Goal: Task Accomplishment & Management: Complete application form

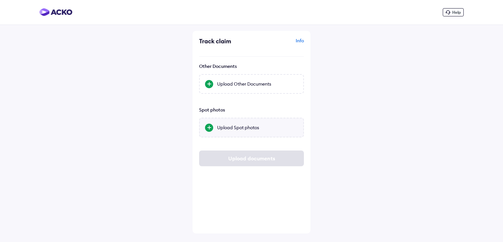
click at [243, 126] on div "Upload Spot photos" at bounding box center [257, 127] width 81 height 7
click at [0, 0] on input "Upload Spot photos" at bounding box center [0, 0] width 0 height 0
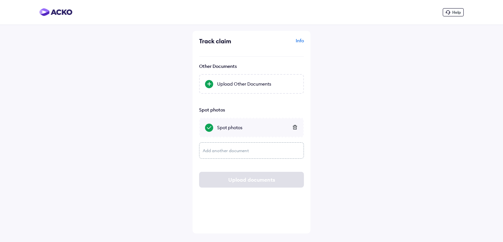
click at [230, 129] on div "Spot photos" at bounding box center [257, 127] width 81 height 7
click at [0, 0] on input "Spot photos" at bounding box center [0, 0] width 0 height 0
click at [231, 127] on div "Spot photos" at bounding box center [257, 127] width 81 height 7
click at [0, 0] on input "Spot photos" at bounding box center [0, 0] width 0 height 0
click at [266, 127] on div "Spot photos" at bounding box center [257, 127] width 81 height 7
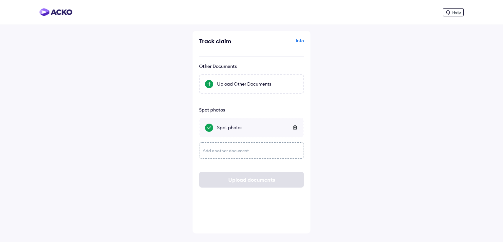
click at [0, 0] on input "Spot photos" at bounding box center [0, 0] width 0 height 0
click at [232, 129] on div "Spot photos" at bounding box center [257, 127] width 81 height 7
click at [0, 0] on input "Spot photos" at bounding box center [0, 0] width 0 height 0
click at [250, 126] on div "Spot photos" at bounding box center [257, 127] width 81 height 7
click at [0, 0] on input "Spot photos" at bounding box center [0, 0] width 0 height 0
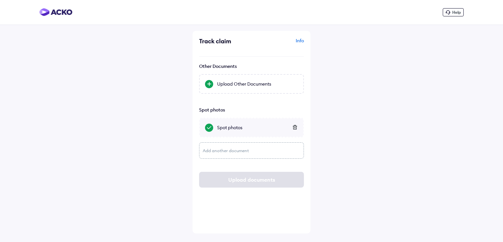
click at [242, 121] on div "Spot photos" at bounding box center [251, 128] width 105 height 20
click at [0, 0] on input "Spot photos" at bounding box center [0, 0] width 0 height 0
click at [244, 178] on div "Upload documents" at bounding box center [251, 180] width 105 height 16
click at [252, 128] on div "Spot photos" at bounding box center [257, 127] width 81 height 7
click at [0, 0] on input "Spot photos" at bounding box center [0, 0] width 0 height 0
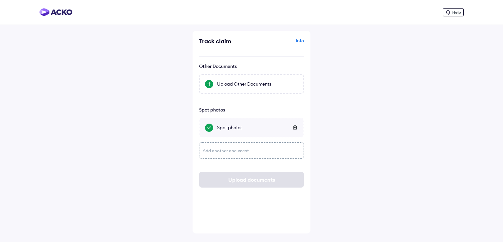
click at [257, 180] on div "Upload documents" at bounding box center [251, 180] width 105 height 16
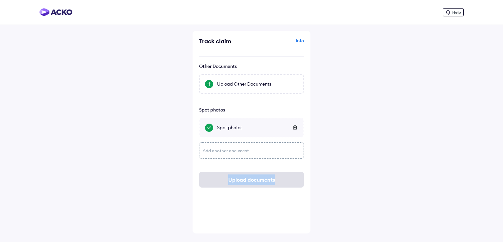
click at [257, 180] on div "Upload documents" at bounding box center [251, 180] width 105 height 16
click at [368, 167] on div "Help Track claim Info Other Documents Upload Other Documents Spot photos Spot p…" at bounding box center [251, 121] width 503 height 242
click at [277, 175] on div "Upload documents" at bounding box center [251, 180] width 105 height 16
click at [280, 187] on div "Upload documents" at bounding box center [251, 180] width 105 height 16
click at [274, 128] on div "Spot photos" at bounding box center [257, 127] width 81 height 7
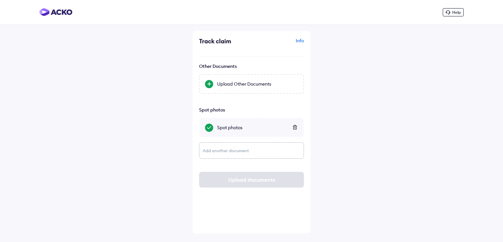
click at [0, 0] on input "Spot photos" at bounding box center [0, 0] width 0 height 0
click at [218, 150] on div "Add another document" at bounding box center [251, 150] width 105 height 16
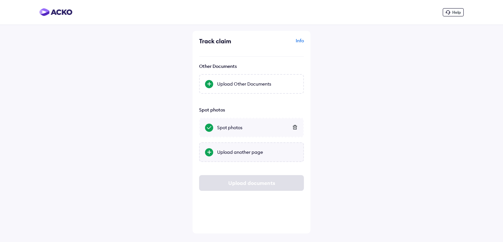
click at [208, 152] on div at bounding box center [209, 152] width 8 height 8
click at [0, 0] on input "Upload another page" at bounding box center [0, 0] width 0 height 0
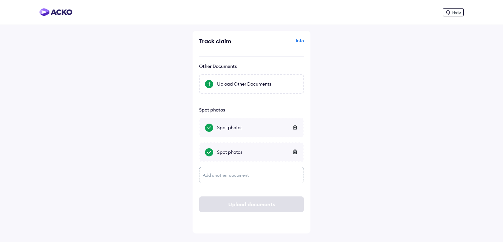
click at [225, 176] on div "Add another document" at bounding box center [251, 175] width 105 height 16
click at [210, 178] on div at bounding box center [209, 177] width 8 height 8
click at [0, 0] on input "Upload another page" at bounding box center [0, 0] width 0 height 0
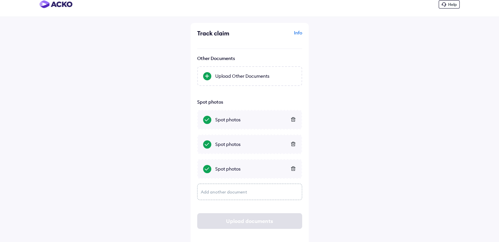
scroll to position [15, 0]
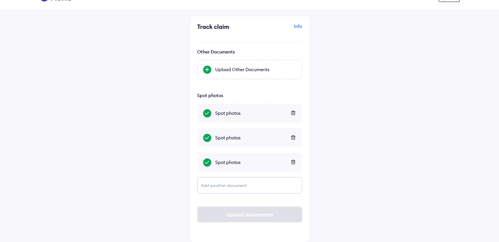
click at [217, 185] on div "Add another document" at bounding box center [249, 185] width 105 height 16
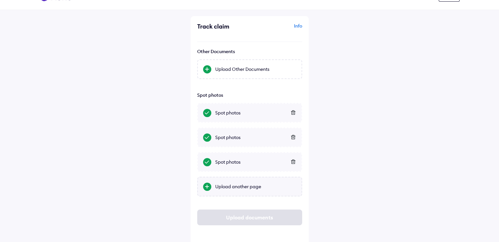
click at [223, 184] on div "Upload another page" at bounding box center [255, 186] width 81 height 7
click at [0, 0] on input "Upload another page" at bounding box center [0, 0] width 0 height 0
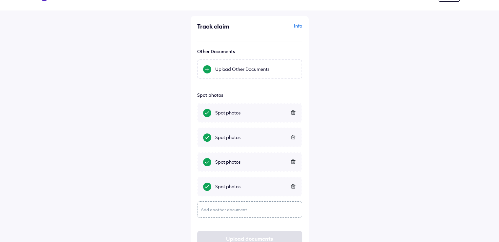
click at [240, 208] on div "Add another document" at bounding box center [249, 209] width 105 height 16
click at [230, 210] on div "Upload another page" at bounding box center [255, 211] width 81 height 7
click at [0, 0] on input "Upload another page" at bounding box center [0, 0] width 0 height 0
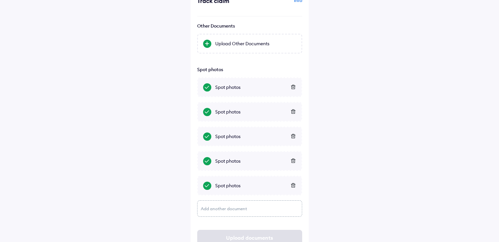
scroll to position [64, 0]
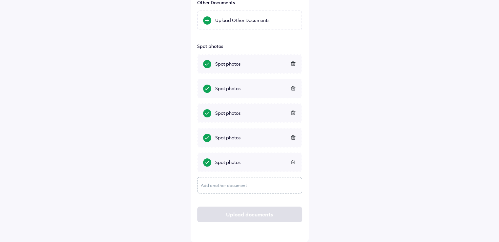
click at [237, 183] on div "Add another document" at bounding box center [249, 185] width 105 height 16
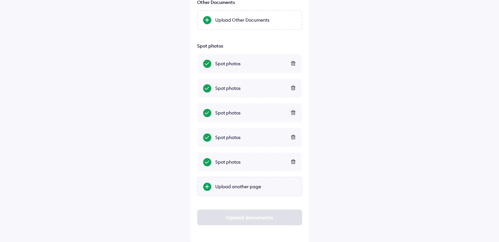
click at [236, 185] on div "Upload another page" at bounding box center [255, 186] width 81 height 7
click at [0, 0] on input "Upload another page" at bounding box center [0, 0] width 0 height 0
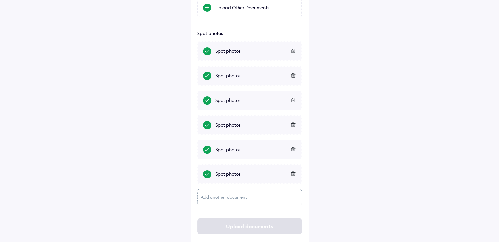
scroll to position [88, 0]
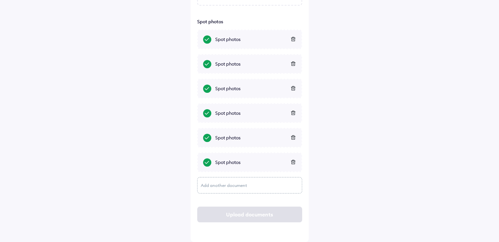
click at [232, 215] on div "Upload documents" at bounding box center [249, 214] width 105 height 16
click at [238, 218] on div "Upload documents" at bounding box center [249, 214] width 105 height 16
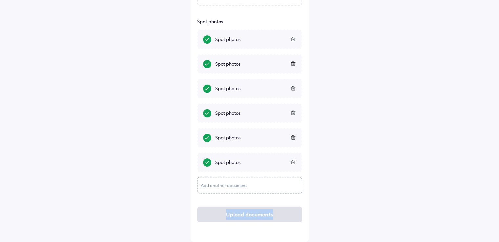
click at [238, 218] on div "Upload documents" at bounding box center [249, 214] width 105 height 16
click at [374, 171] on div "Help Track claim Info Other Documents Upload Other Documents Spot photos Spot p…" at bounding box center [249, 77] width 499 height 330
drag, startPoint x: 243, startPoint y: 189, endPoint x: 142, endPoint y: 170, distance: 102.7
click at [142, 170] on div "Help Track claim Info Other Documents Upload Other Documents Spot photos Spot p…" at bounding box center [249, 77] width 499 height 330
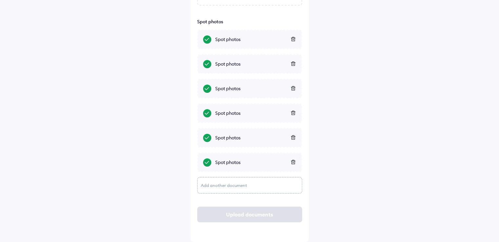
click at [207, 162] on div at bounding box center [207, 162] width 8 height 8
click at [0, 0] on input "Spot photos" at bounding box center [0, 0] width 0 height 0
click at [274, 215] on div "Upload documents" at bounding box center [249, 214] width 105 height 16
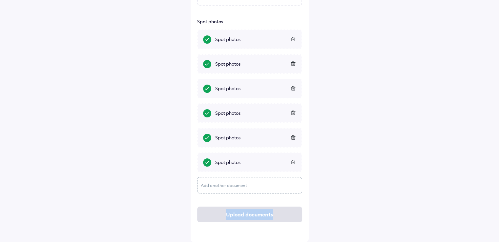
click at [274, 215] on div "Upload documents" at bounding box center [249, 214] width 105 height 16
click at [247, 217] on div "Upload documents" at bounding box center [249, 214] width 105 height 16
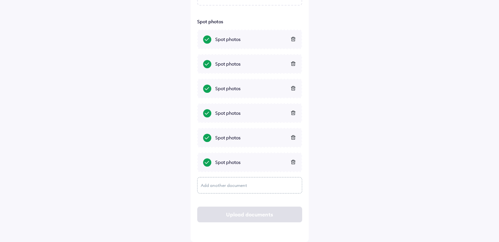
click at [346, 152] on div "Help Track claim Info Other Documents Upload Other Documents Spot photos Spot p…" at bounding box center [249, 77] width 499 height 330
click at [271, 211] on div "Upload documents" at bounding box center [249, 214] width 105 height 16
click at [271, 212] on div "Upload documents" at bounding box center [249, 214] width 105 height 16
click at [384, 202] on div "Help Track claim Info Other Documents Upload Other Documents Spot photos Spot p…" at bounding box center [249, 77] width 499 height 330
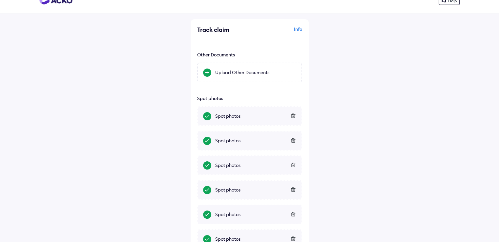
scroll to position [0, 0]
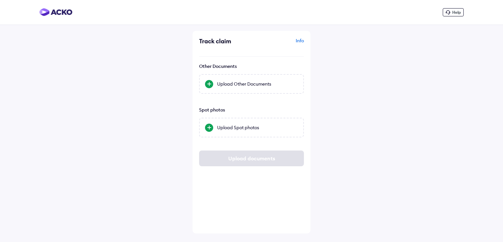
click at [260, 162] on div "Upload documents" at bounding box center [251, 158] width 105 height 16
click at [260, 160] on div "Upload documents" at bounding box center [251, 158] width 105 height 16
click at [250, 83] on div "Upload Other Documents" at bounding box center [257, 84] width 81 height 7
click at [0, 0] on input "Upload Other Documents" at bounding box center [0, 0] width 0 height 0
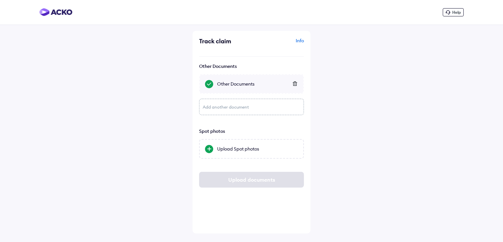
click at [241, 186] on div "Upload documents" at bounding box center [251, 180] width 105 height 16
click at [230, 107] on div "Add another document" at bounding box center [251, 107] width 105 height 16
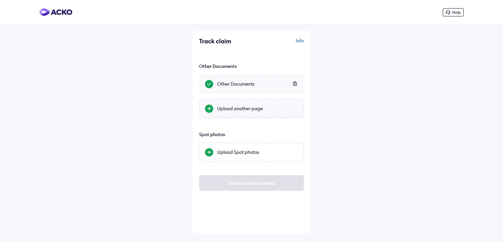
click at [233, 108] on div "Upload another page" at bounding box center [257, 108] width 81 height 7
click at [0, 0] on input "Upload another page" at bounding box center [0, 0] width 0 height 0
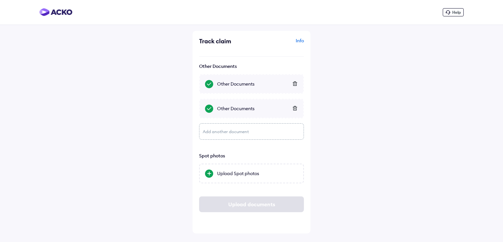
click at [270, 202] on div "Upload documents" at bounding box center [251, 204] width 105 height 16
click at [300, 41] on div "Info" at bounding box center [278, 43] width 51 height 12
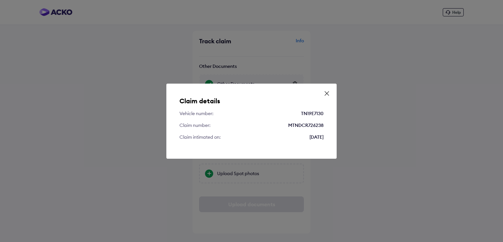
click at [329, 91] on icon at bounding box center [327, 93] width 7 height 7
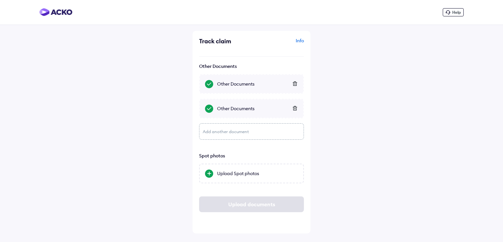
click at [449, 12] on icon at bounding box center [448, 12] width 5 height 5
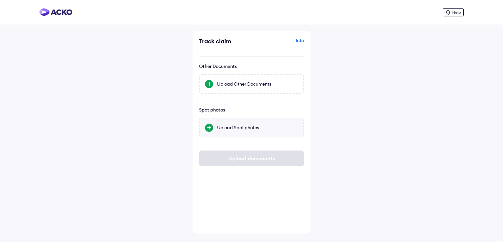
click at [252, 127] on div "Upload Spot photos" at bounding box center [257, 127] width 81 height 7
click at [0, 0] on input "Upload Spot photos" at bounding box center [0, 0] width 0 height 0
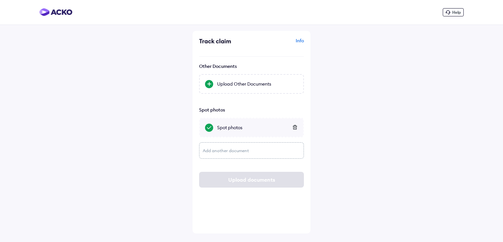
click at [235, 151] on div "Add another document" at bounding box center [251, 150] width 105 height 16
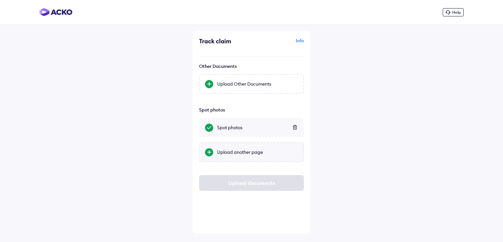
click at [239, 152] on div "Upload another page" at bounding box center [257, 152] width 81 height 7
click at [0, 0] on input "Upload another page" at bounding box center [0, 0] width 0 height 0
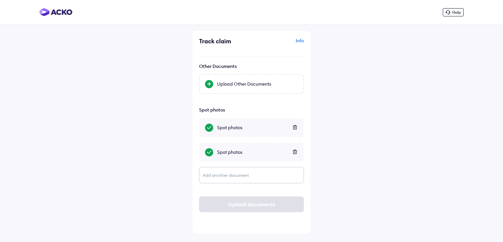
click at [253, 175] on div "Add another document" at bounding box center [251, 175] width 105 height 16
click at [222, 174] on div "Upload another page" at bounding box center [257, 176] width 81 height 7
click at [0, 0] on input "Upload another page" at bounding box center [0, 0] width 0 height 0
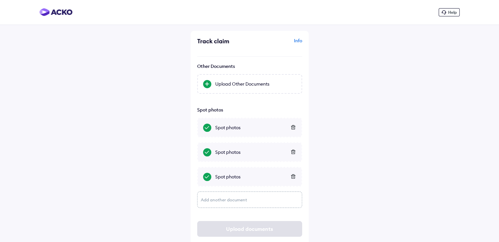
click at [232, 199] on div "Add another document" at bounding box center [249, 199] width 105 height 16
click at [235, 205] on div "Upload another page" at bounding box center [249, 201] width 105 height 20
click at [0, 0] on input "Upload another page" at bounding box center [0, 0] width 0 height 0
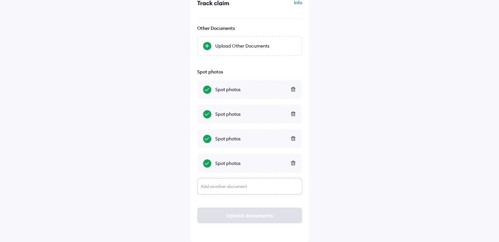
scroll to position [39, 0]
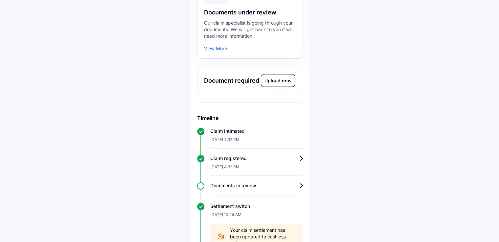
scroll to position [52, 0]
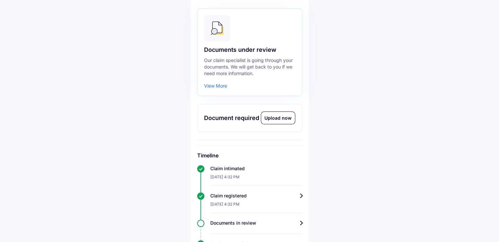
click at [280, 116] on div "Upload now" at bounding box center [278, 118] width 34 height 12
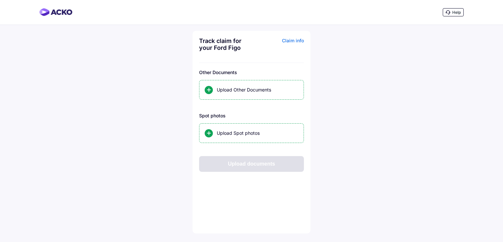
click at [255, 164] on div "Upload documents" at bounding box center [251, 164] width 105 height 16
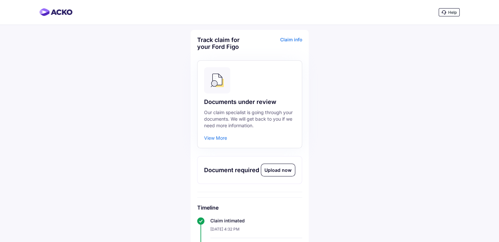
click at [279, 169] on div "Upload now" at bounding box center [278, 170] width 34 height 12
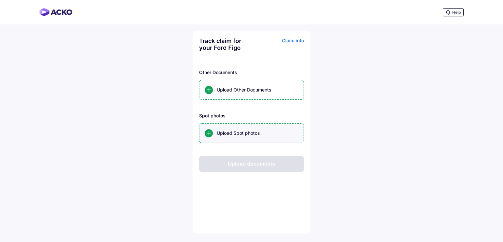
click at [247, 132] on div "Upload Spot photos" at bounding box center [258, 133] width 82 height 7
click at [0, 0] on input "Upload Spot photos" at bounding box center [0, 0] width 0 height 0
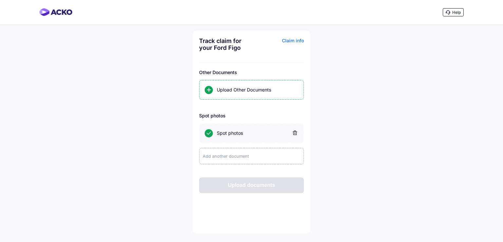
click at [232, 158] on div "Add another document" at bounding box center [251, 156] width 105 height 16
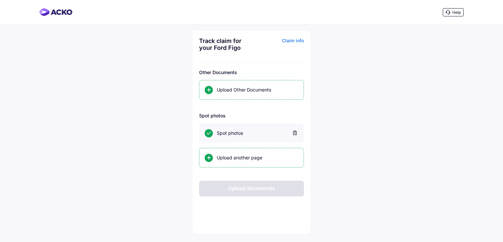
click at [232, 158] on div "Upload another page" at bounding box center [258, 157] width 82 height 7
click at [0, 0] on input "Upload another page" at bounding box center [0, 0] width 0 height 0
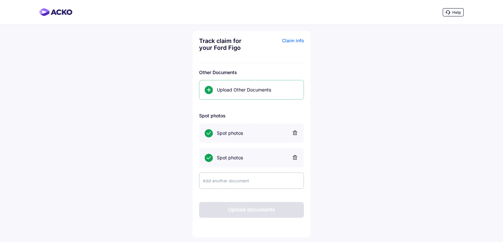
click at [245, 184] on div "Add another document" at bounding box center [251, 180] width 105 height 16
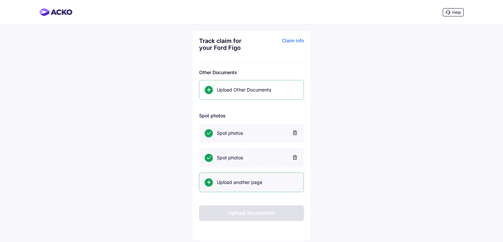
click at [236, 183] on div "Upload another page" at bounding box center [258, 182] width 82 height 7
click at [0, 0] on input "Upload another page" at bounding box center [0, 0] width 0 height 0
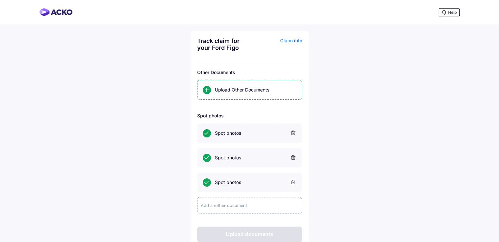
scroll to position [20, 0]
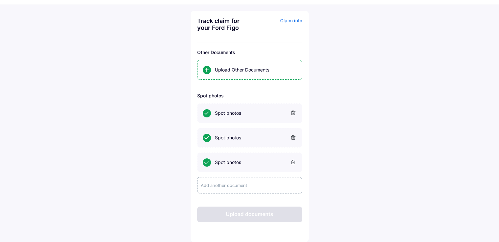
click at [245, 183] on div "Add another document" at bounding box center [249, 185] width 105 height 16
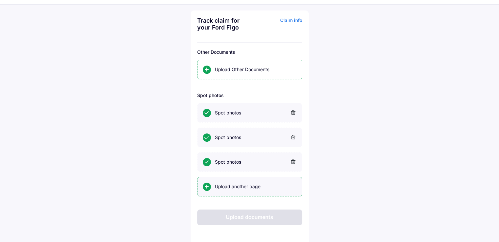
click at [246, 188] on div "Upload another page" at bounding box center [256, 186] width 82 height 7
click at [0, 0] on input "Upload another page" at bounding box center [0, 0] width 0 height 0
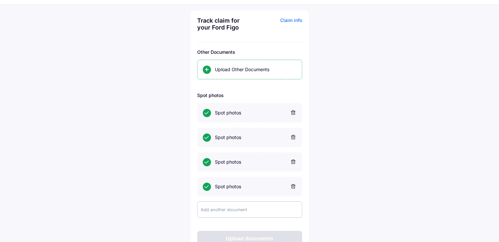
click at [247, 210] on div "Add another document" at bounding box center [249, 209] width 105 height 16
click at [240, 213] on div "Upload another page" at bounding box center [256, 211] width 82 height 7
click at [0, 0] on input "Upload another page" at bounding box center [0, 0] width 0 height 0
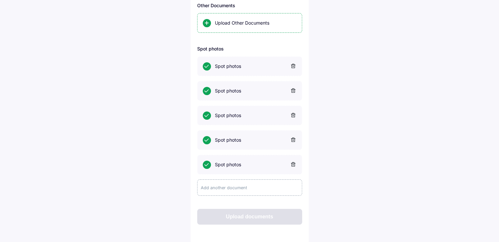
scroll to position [69, 0]
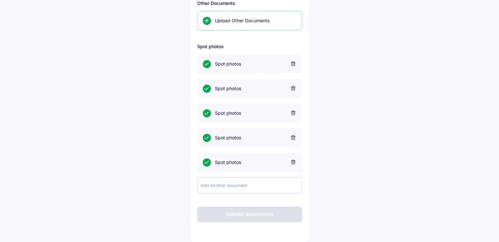
click at [212, 182] on div "Add another document" at bounding box center [249, 185] width 105 height 16
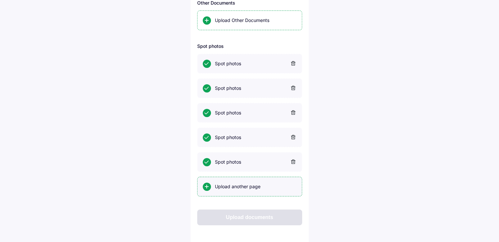
click at [232, 186] on div "Upload another page" at bounding box center [256, 186] width 82 height 7
click at [0, 0] on input "Upload another page" at bounding box center [0, 0] width 0 height 0
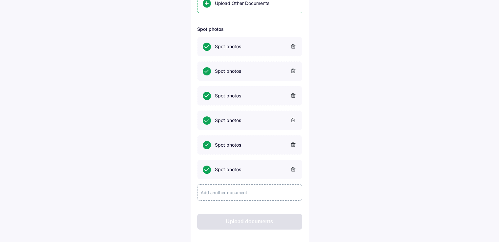
scroll to position [94, 0]
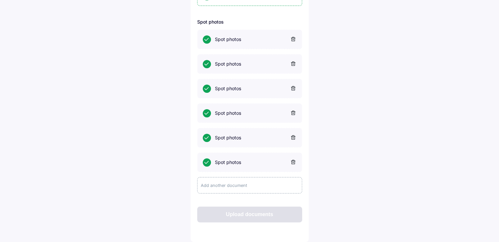
click at [281, 219] on div "Upload documents" at bounding box center [249, 214] width 105 height 16
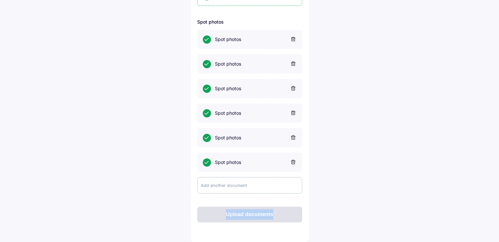
click at [281, 219] on div "Upload documents" at bounding box center [249, 214] width 105 height 16
click at [245, 214] on div "Upload documents" at bounding box center [249, 214] width 105 height 16
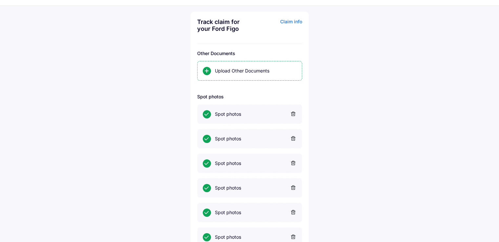
scroll to position [0, 0]
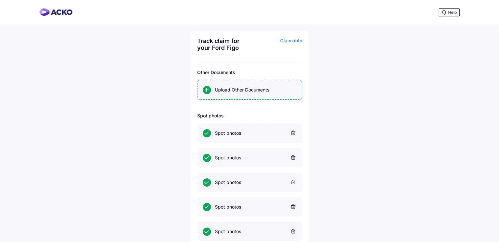
click at [232, 89] on div "Upload Other Documents" at bounding box center [256, 90] width 82 height 7
click at [0, 0] on input "Upload Other Documents" at bounding box center [0, 0] width 0 height 0
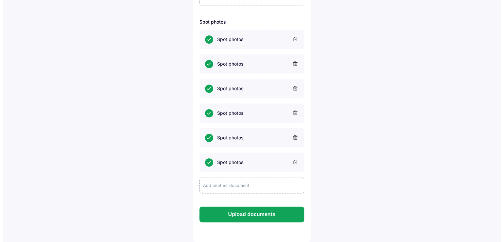
scroll to position [115, 0]
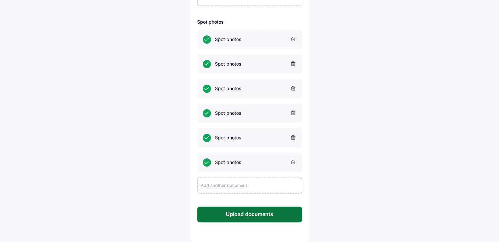
click at [262, 213] on button "Upload documents" at bounding box center [249, 214] width 105 height 16
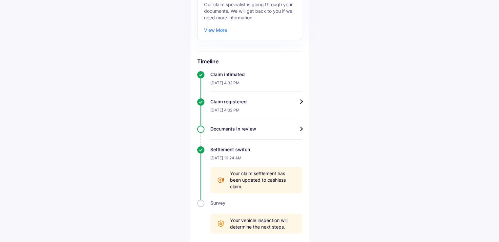
scroll to position [112, 0]
